Goal: Task Accomplishment & Management: Complete application form

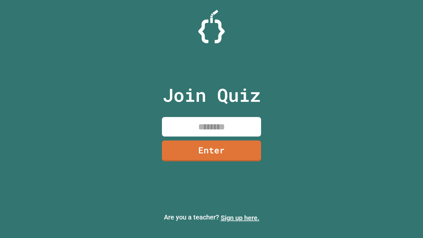
click at [240, 218] on link "Sign up here." at bounding box center [240, 218] width 39 height 8
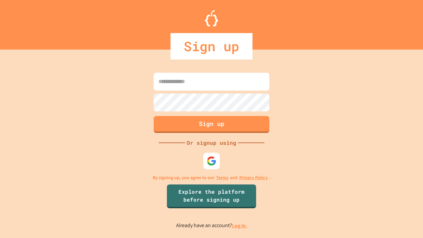
click at [240, 225] on link "Log in." at bounding box center [239, 225] width 15 height 7
